Goal: Transaction & Acquisition: Purchase product/service

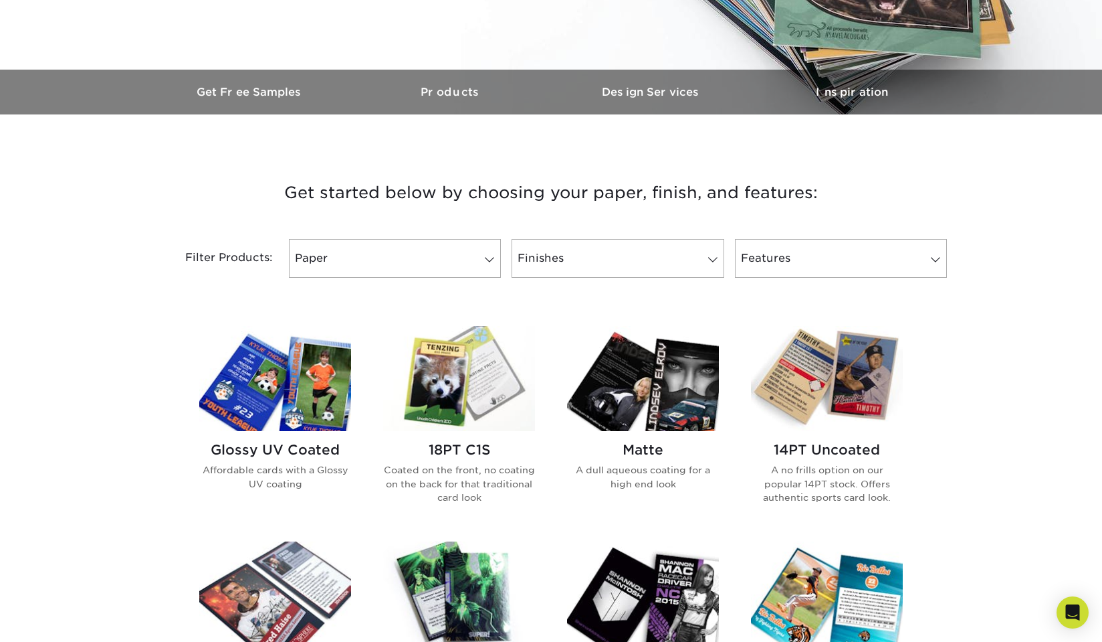
scroll to position [356, 0]
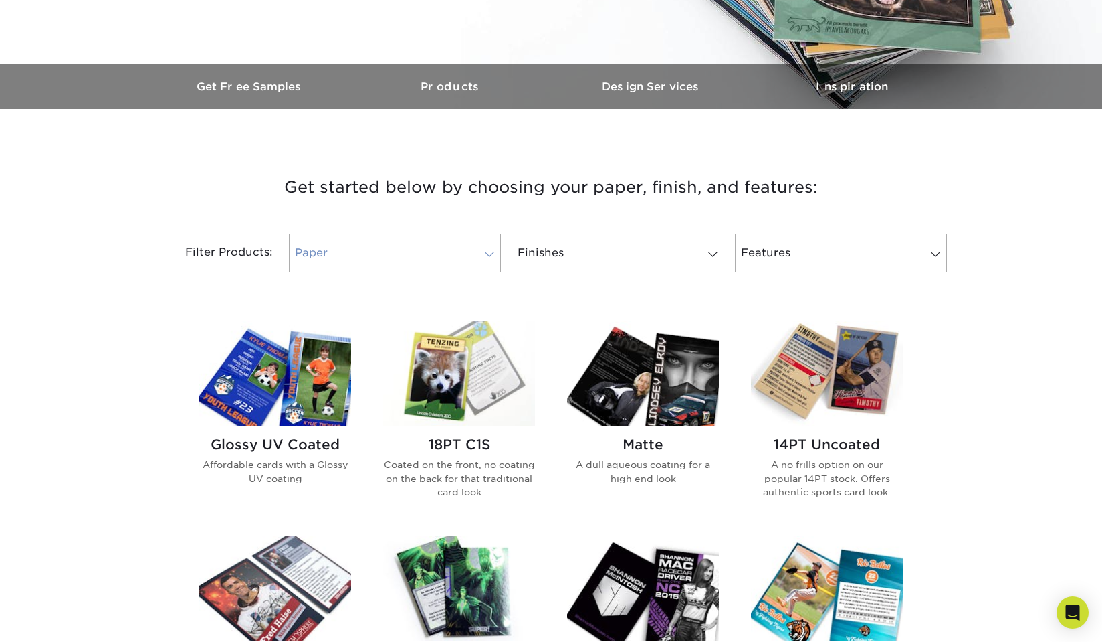
click at [443, 257] on link "Paper" at bounding box center [395, 252] width 212 height 39
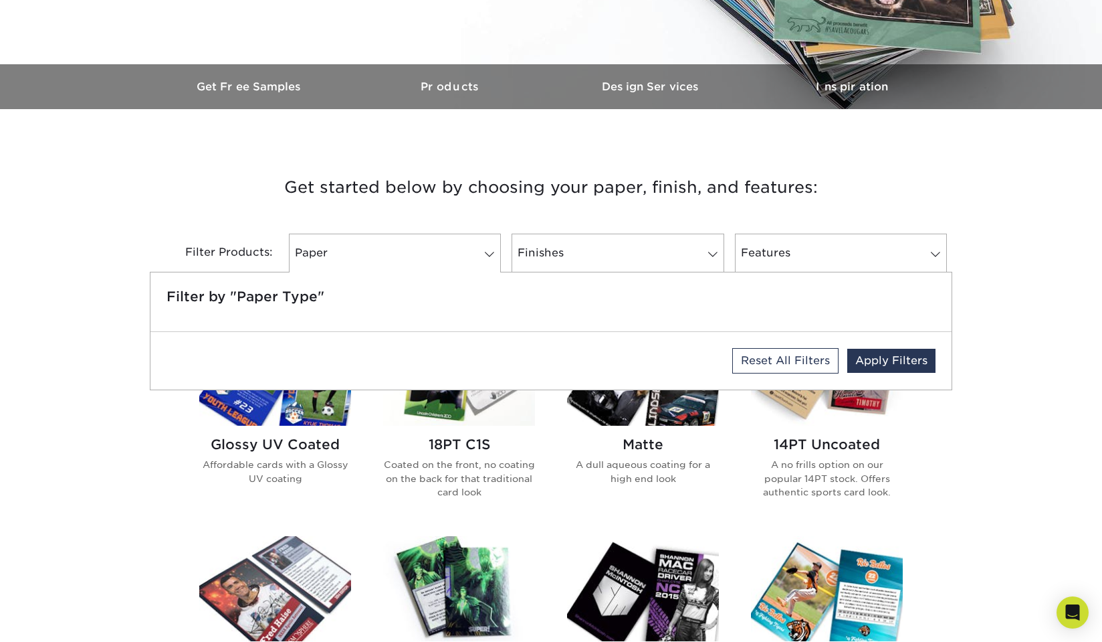
click at [420, 212] on h3 "Get started below by choosing your paper, finish, and features:" at bounding box center [551, 187] width 783 height 60
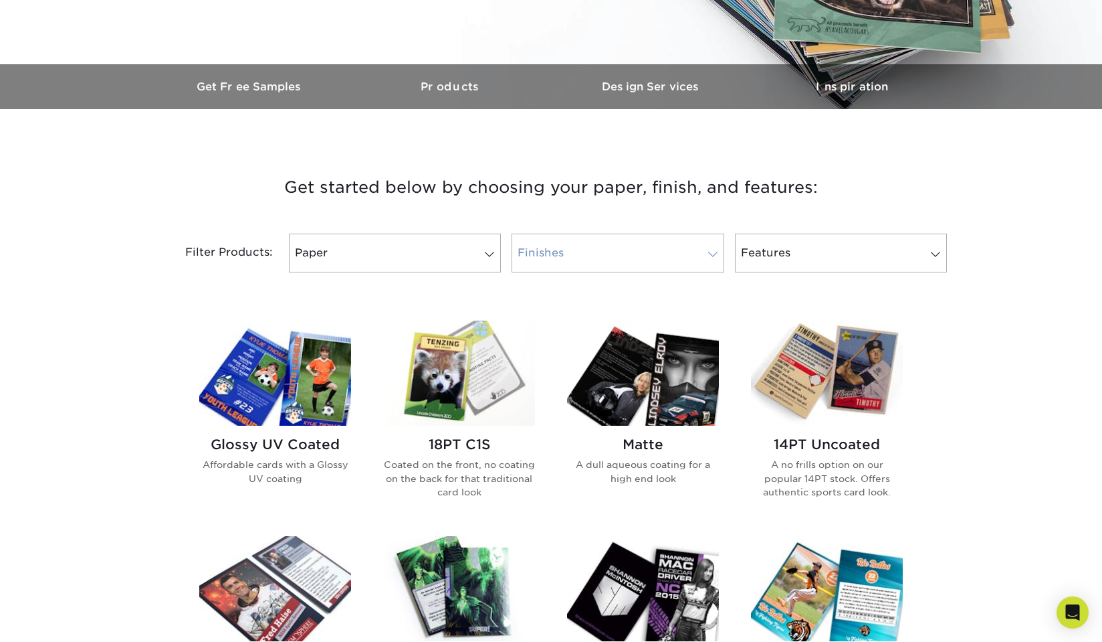
click at [592, 261] on link "Finishes" at bounding box center [618, 252] width 212 height 39
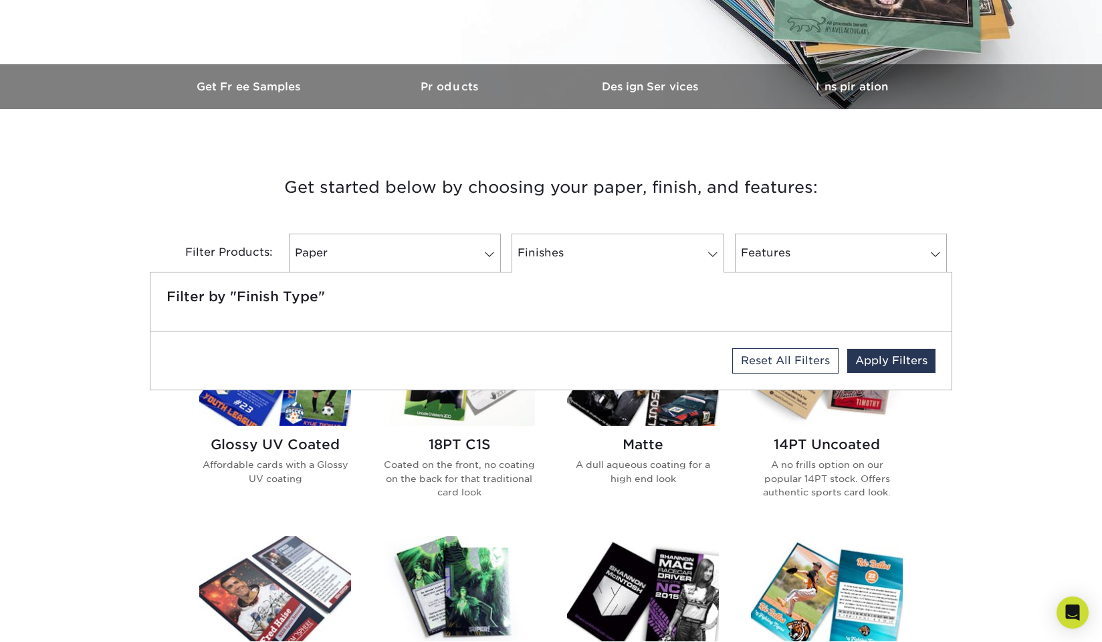
click at [571, 215] on h3 "Get started below by choosing your paper, finish, and features:" at bounding box center [551, 187] width 783 height 60
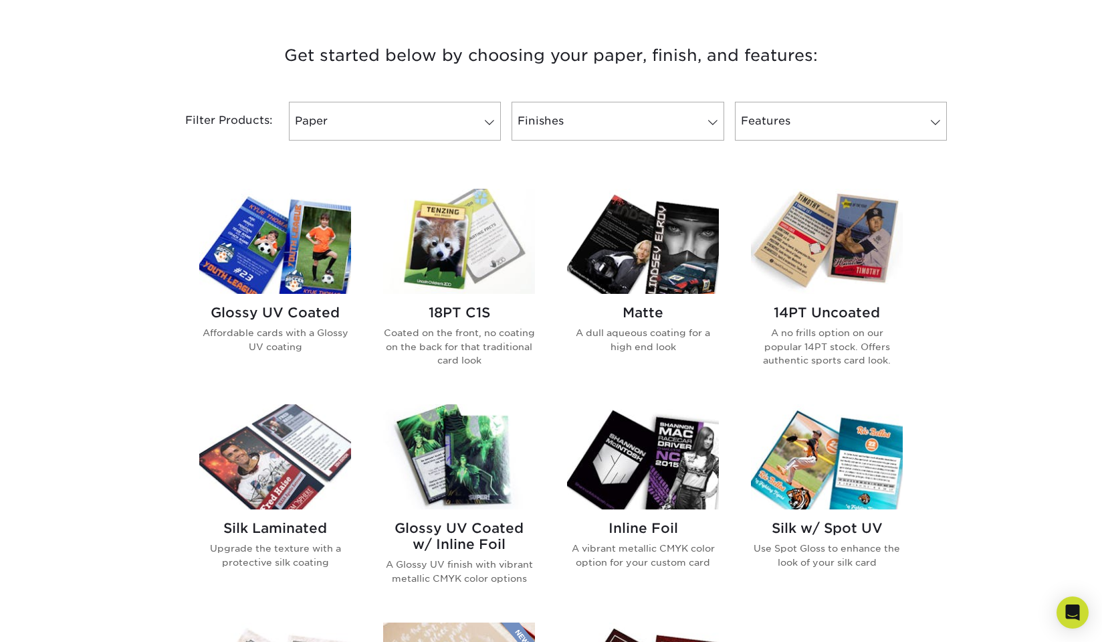
scroll to position [472, 0]
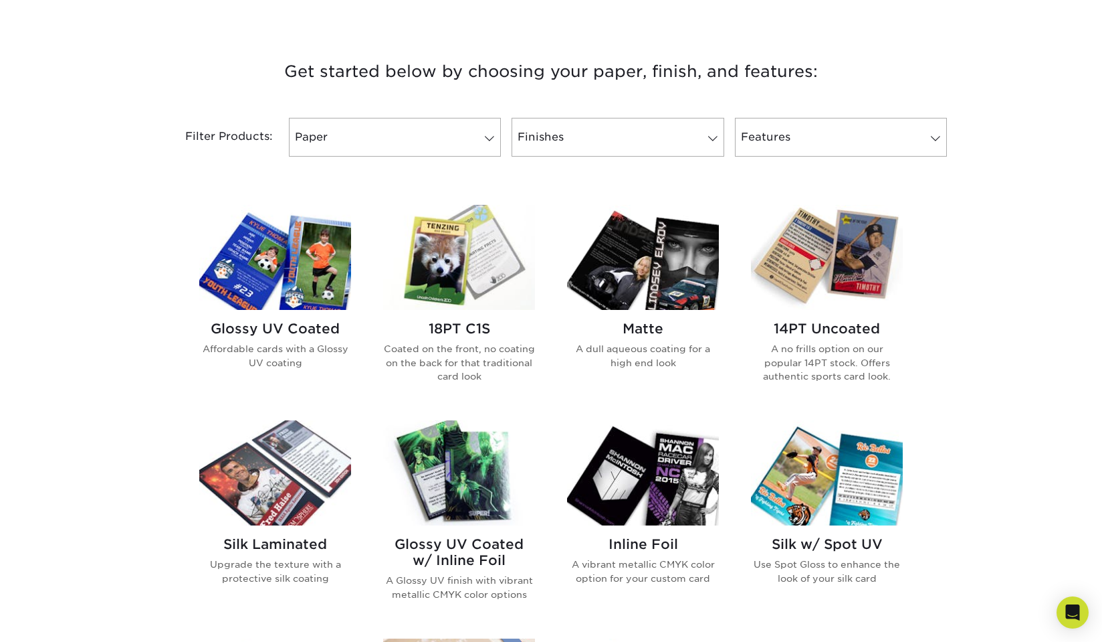
click at [447, 330] on h2 "18PT C1S" at bounding box center [459, 328] width 152 height 16
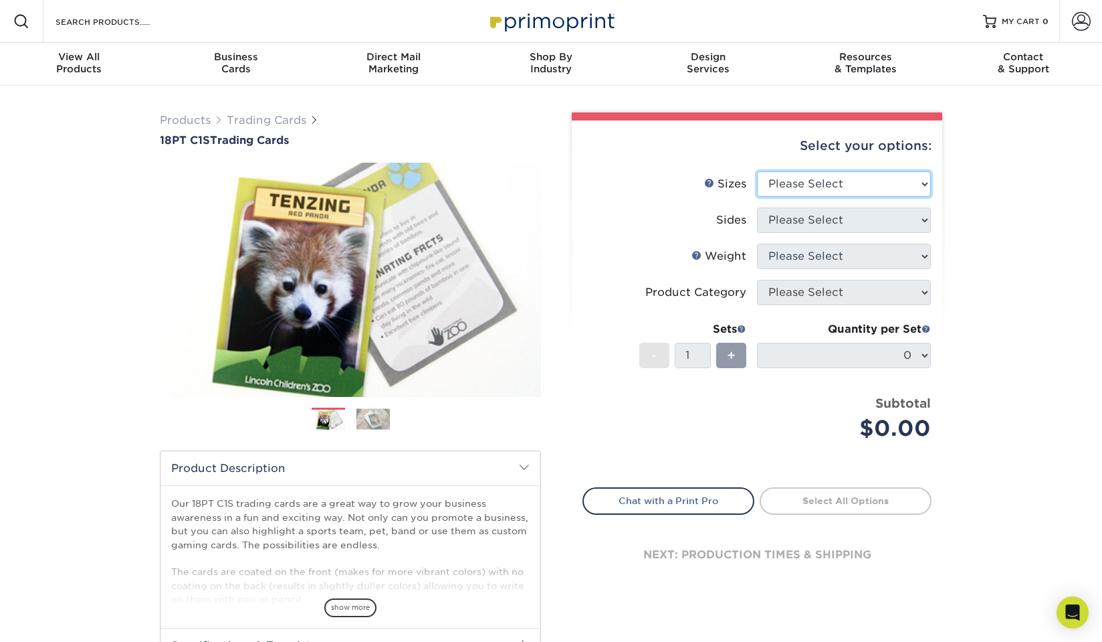
select select "2.50x3.50"
select select "13abbda7-1d64-4f25-8bb2-c179b224825d"
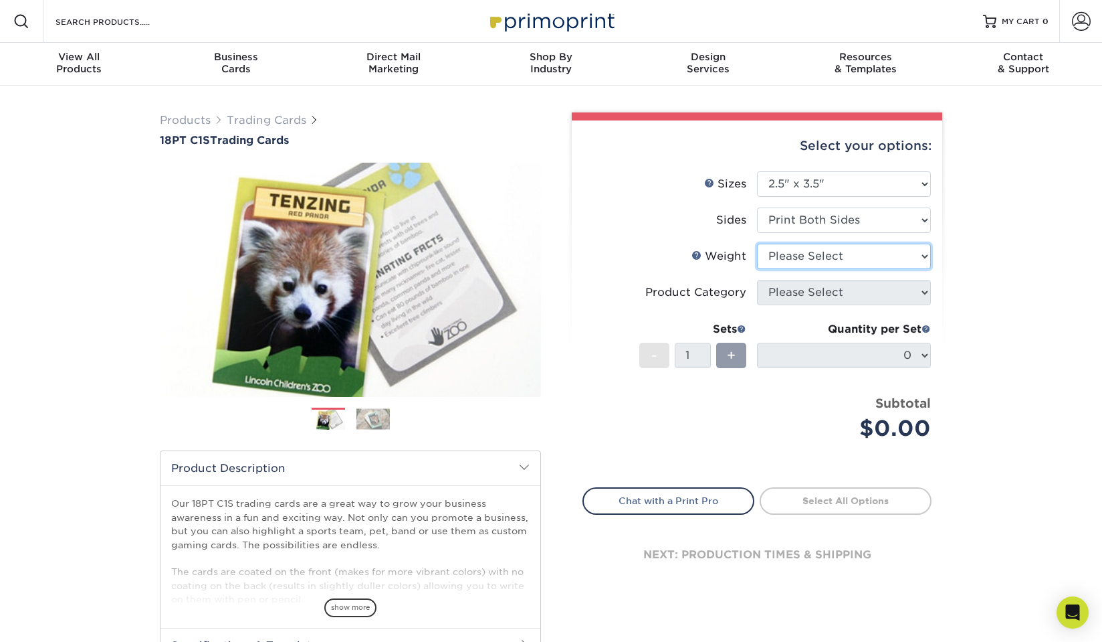
select select "18PTC1S"
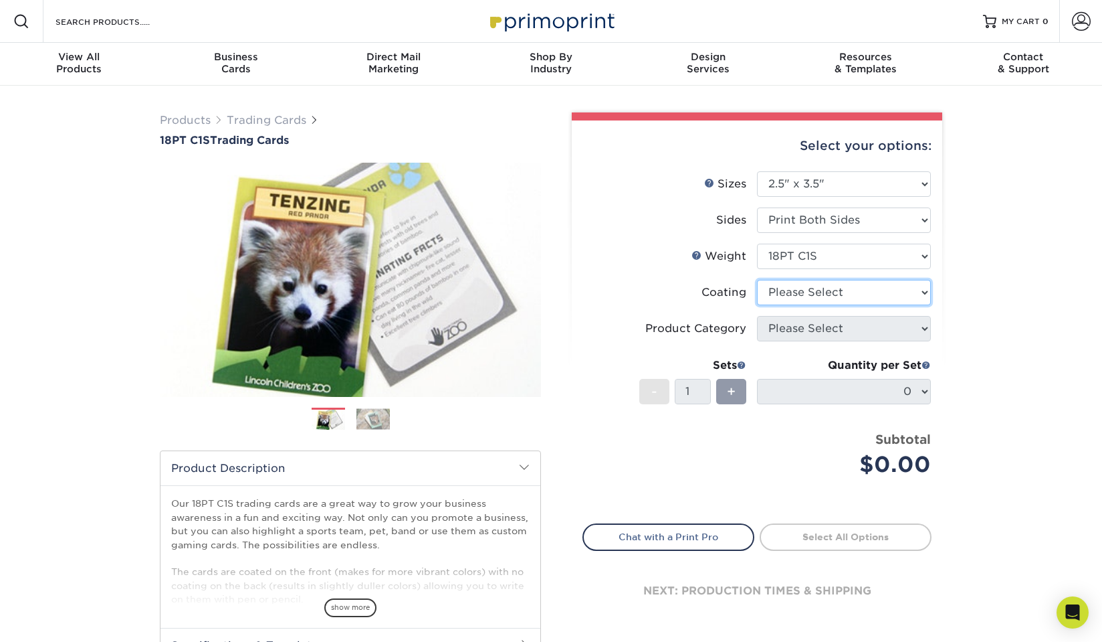
select select "1e8116af-acfc-44b1-83dc-8181aa338834"
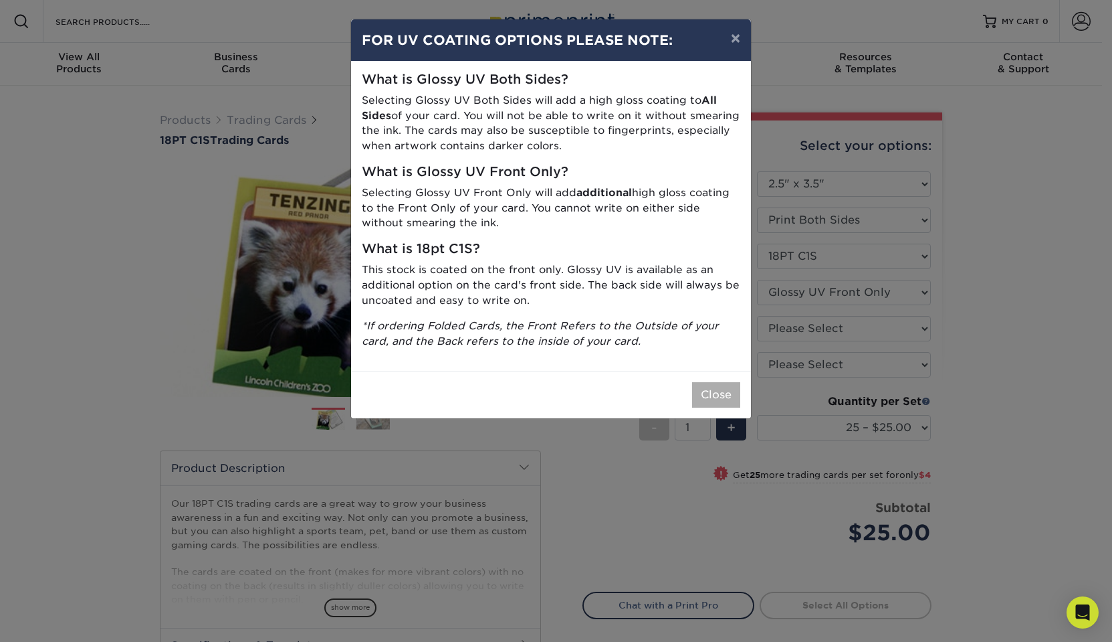
click at [716, 387] on button "Close" at bounding box center [716, 394] width 48 height 25
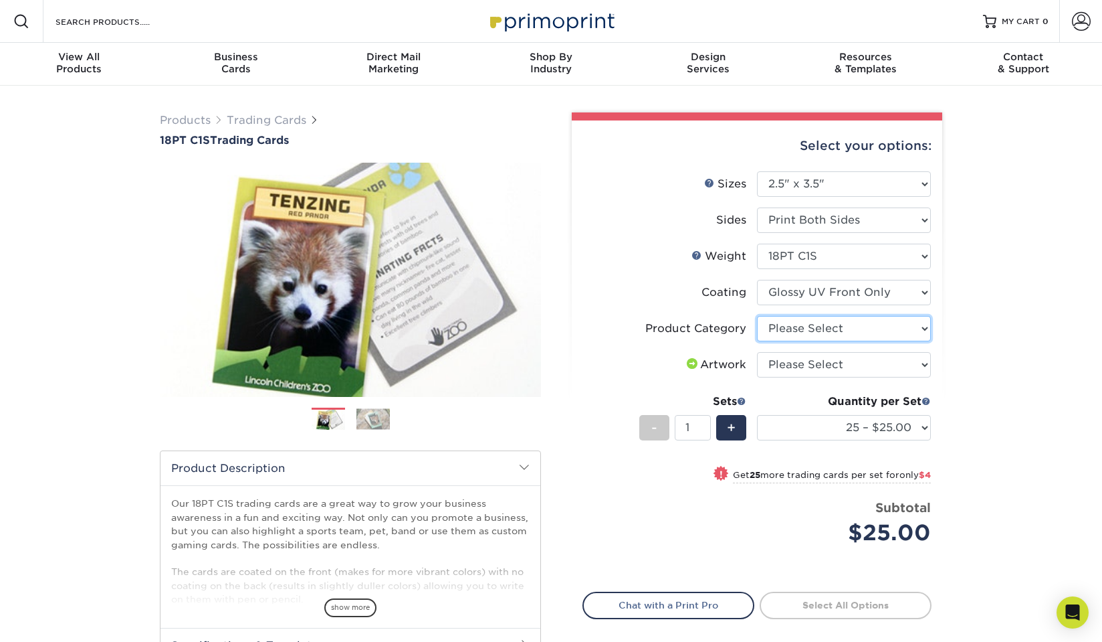
select select "c2f9bce9-36c2-409d-b101-c29d9d031e18"
select select "upload"
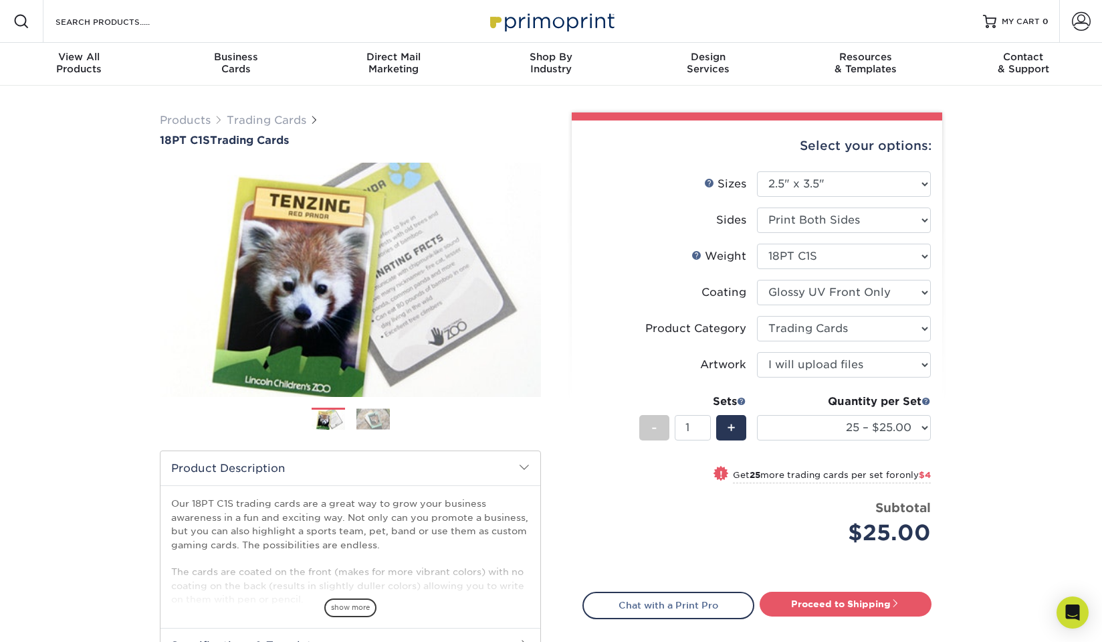
click at [665, 379] on li "Artwork Please Select I will upload files I need a design - $100" at bounding box center [757, 370] width 348 height 36
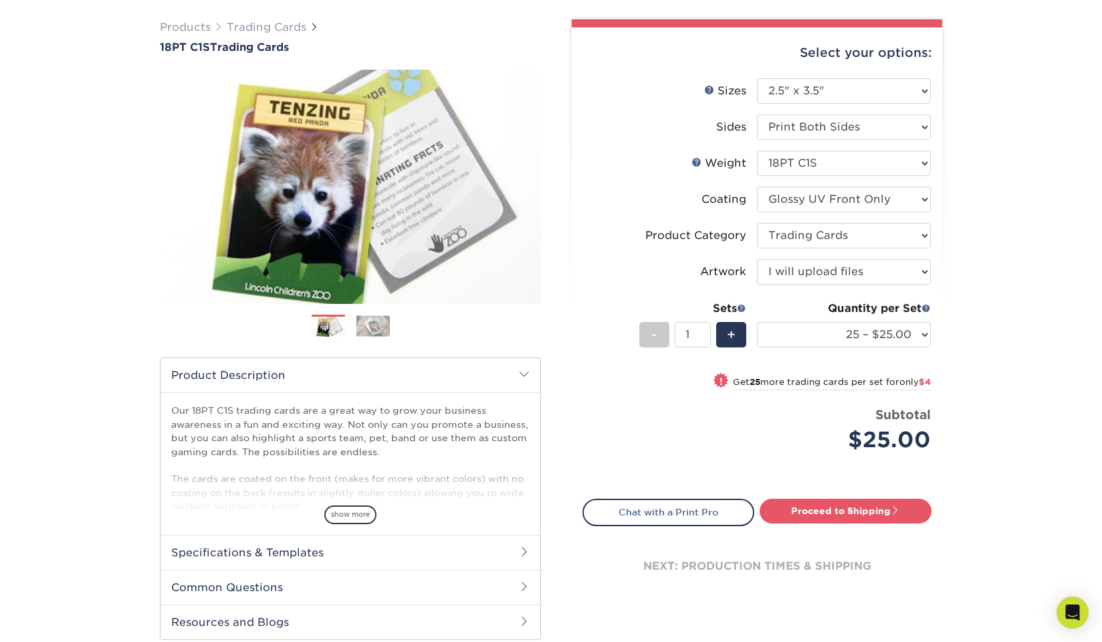
scroll to position [95, 0]
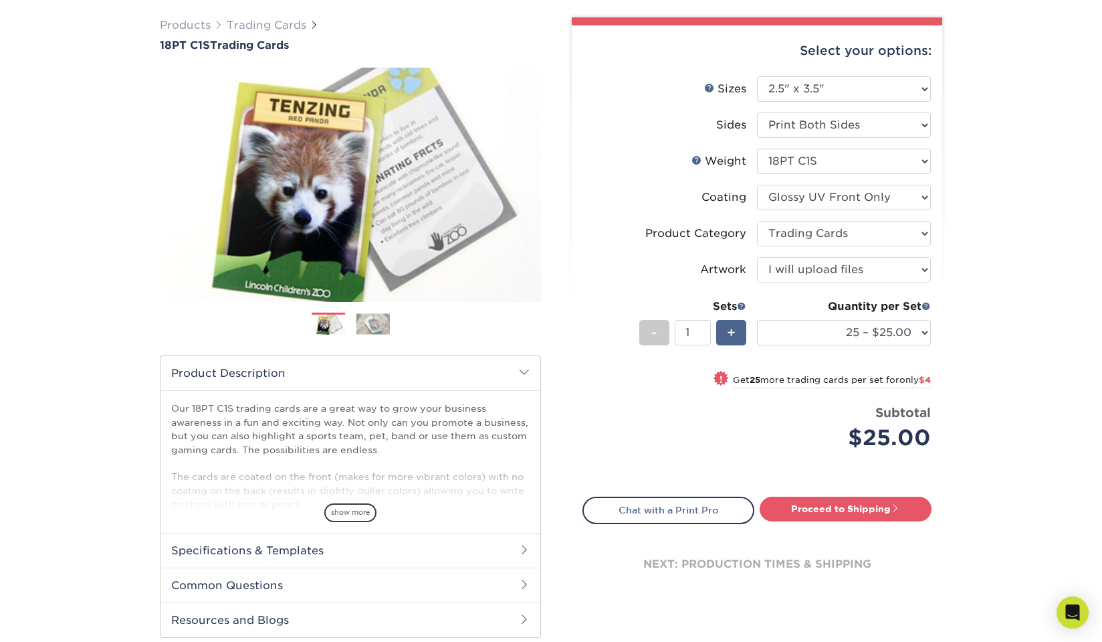
click at [727, 332] on span "+" at bounding box center [731, 332] width 9 height 20
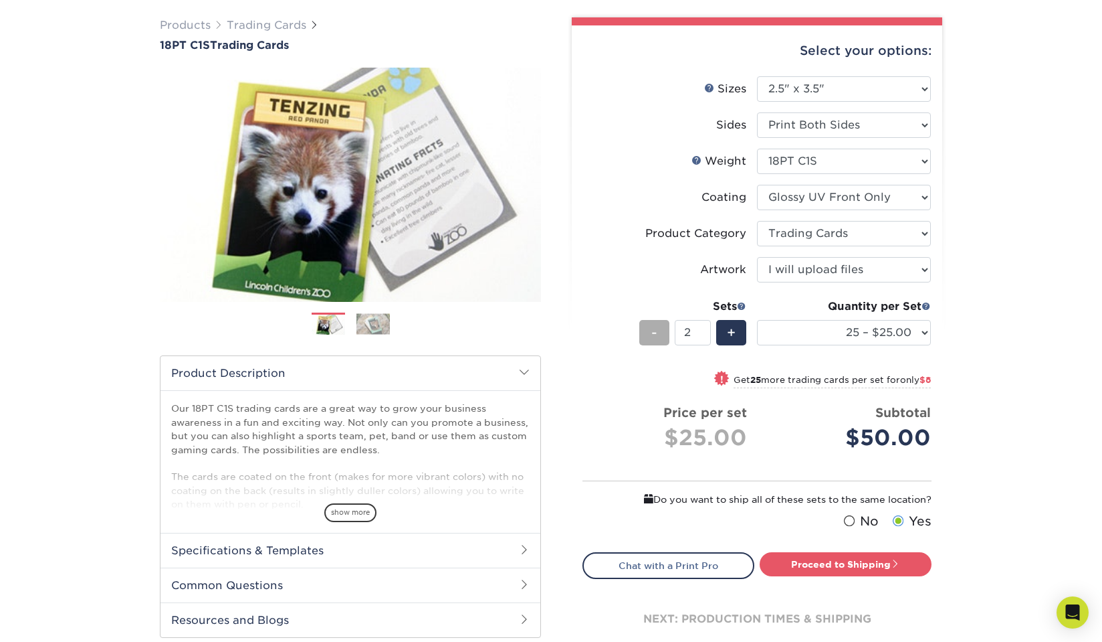
click at [658, 327] on div "-" at bounding box center [655, 332] width 30 height 25
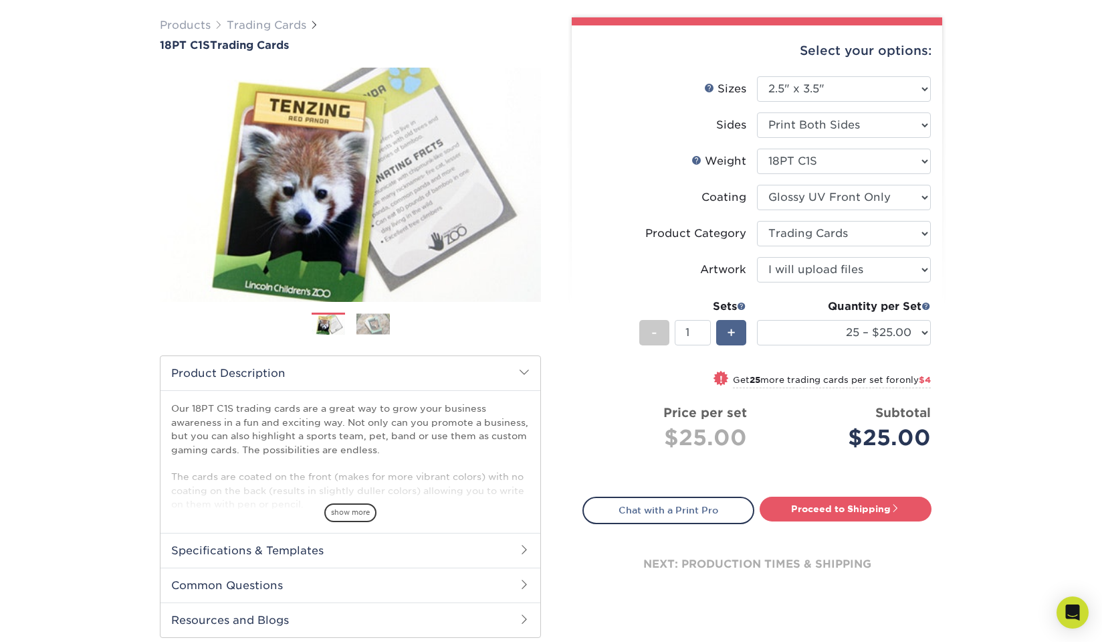
click at [736, 333] on span "+" at bounding box center [731, 332] width 9 height 20
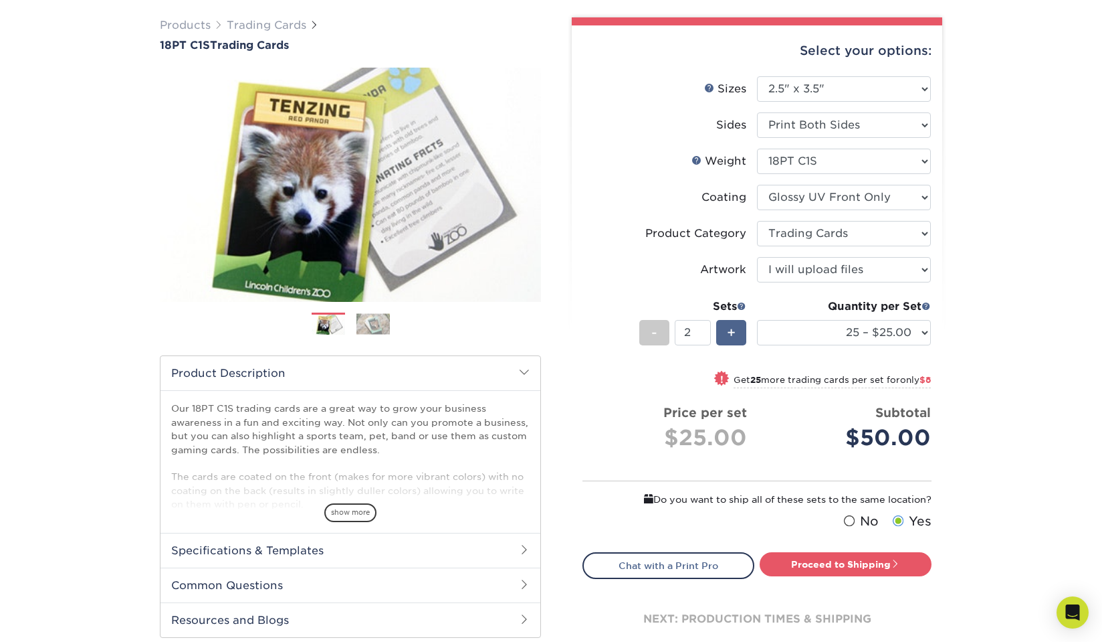
click at [741, 335] on div "+" at bounding box center [731, 332] width 30 height 25
type input "3"
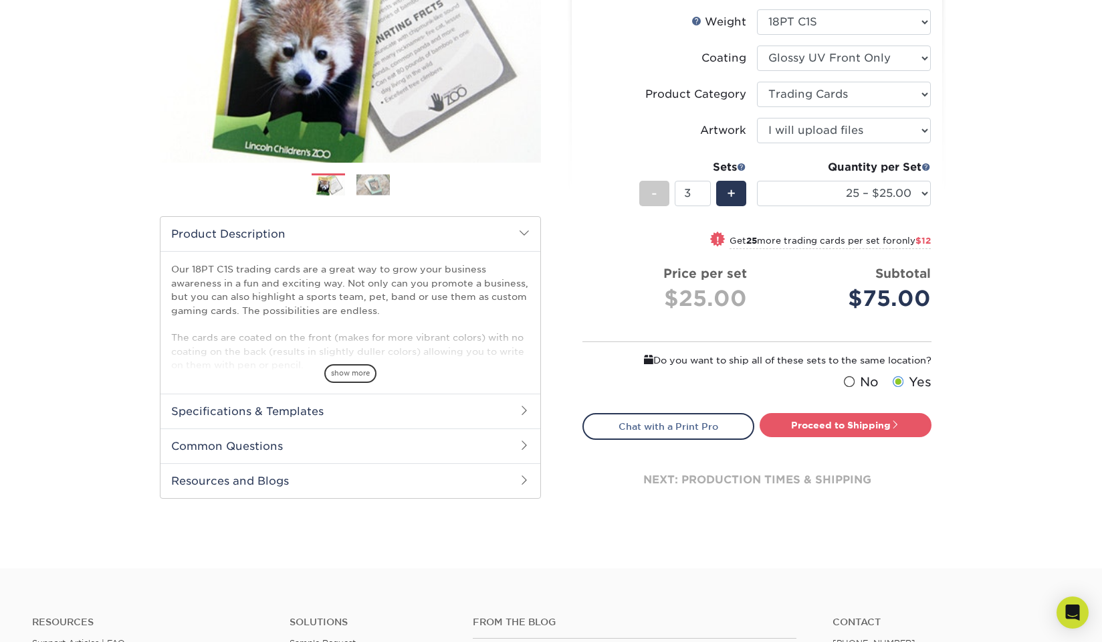
scroll to position [219, 0]
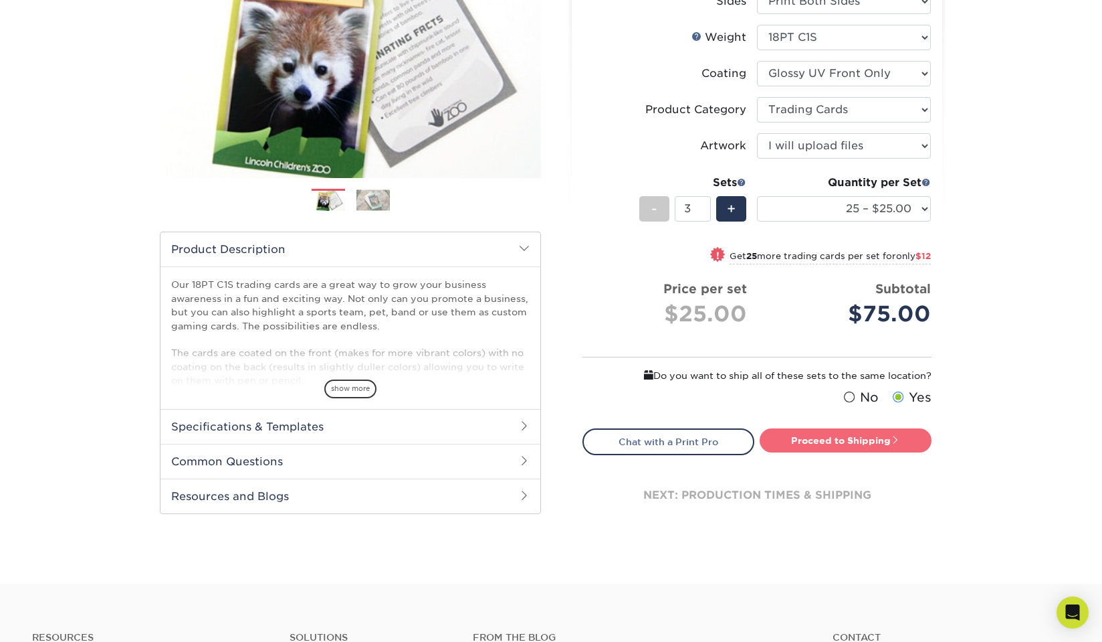
click at [821, 446] on link "Proceed to Shipping" at bounding box center [846, 440] width 172 height 24
type input "Set 1"
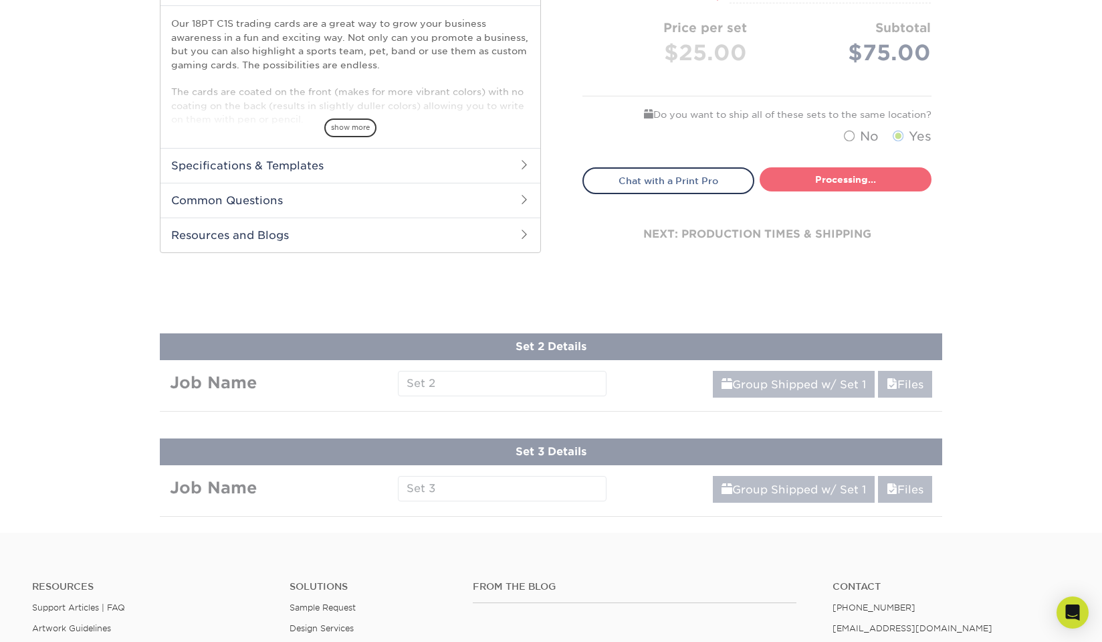
select select "08588386-0599-420e-8c79-4535039915a0"
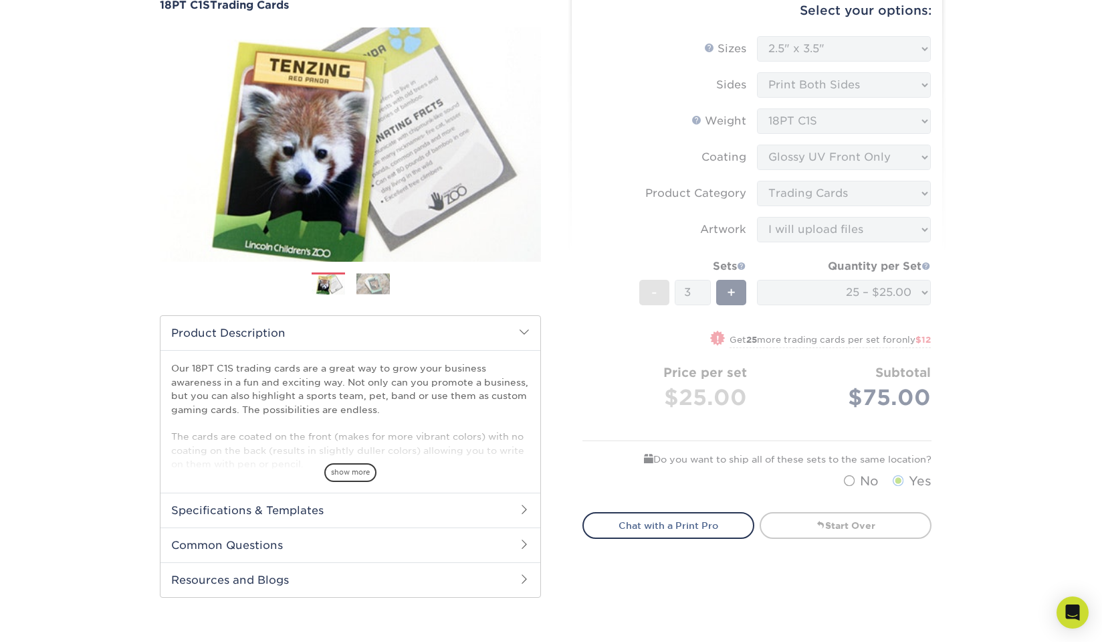
scroll to position [134, 0]
